Goal: Task Accomplishment & Management: Manage account settings

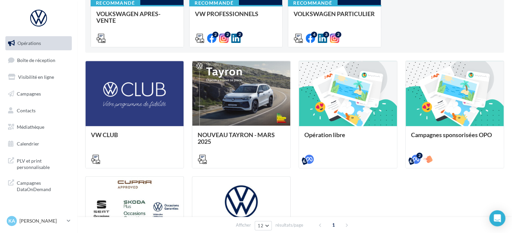
scroll to position [201, 0]
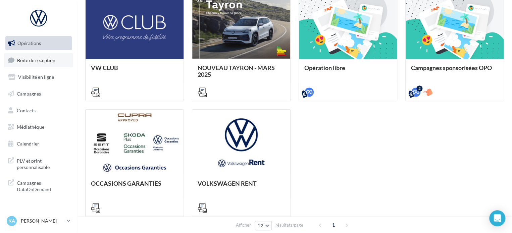
click at [38, 59] on span "Boîte de réception" at bounding box center [36, 60] width 38 height 6
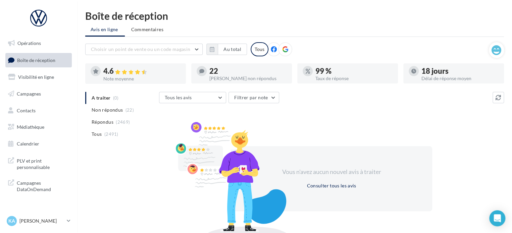
click at [101, 113] on span "Non répondus" at bounding box center [107, 110] width 31 height 7
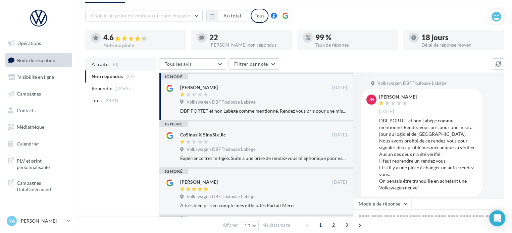
click at [95, 64] on span "A traiter" at bounding box center [101, 64] width 19 height 7
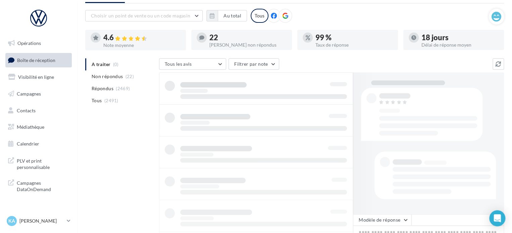
scroll to position [31, 0]
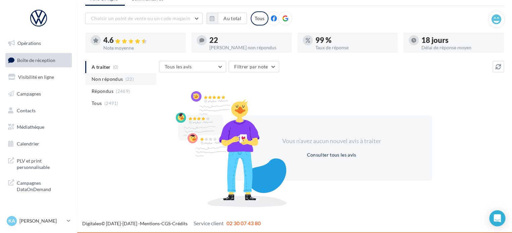
click at [108, 79] on span "Non répondus" at bounding box center [107, 79] width 31 height 7
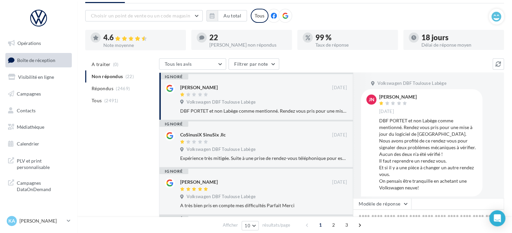
scroll to position [0, 0]
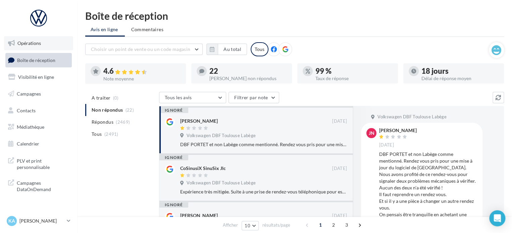
click at [41, 46] on link "Opérations" at bounding box center [38, 43] width 69 height 14
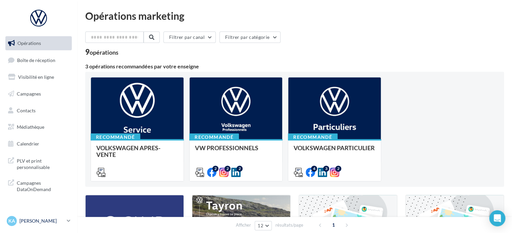
click at [63, 217] on div "KA Kevin AROULE vw-kear-31670" at bounding box center [35, 221] width 57 height 10
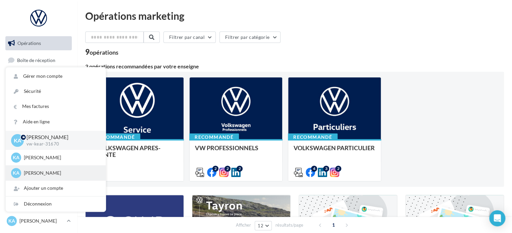
click at [49, 172] on p "[PERSON_NAME]" at bounding box center [61, 173] width 74 height 7
